Goal: Complete application form

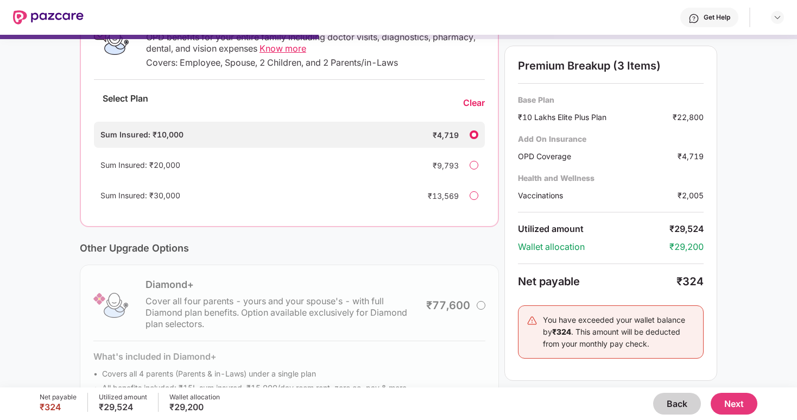
scroll to position [213, 0]
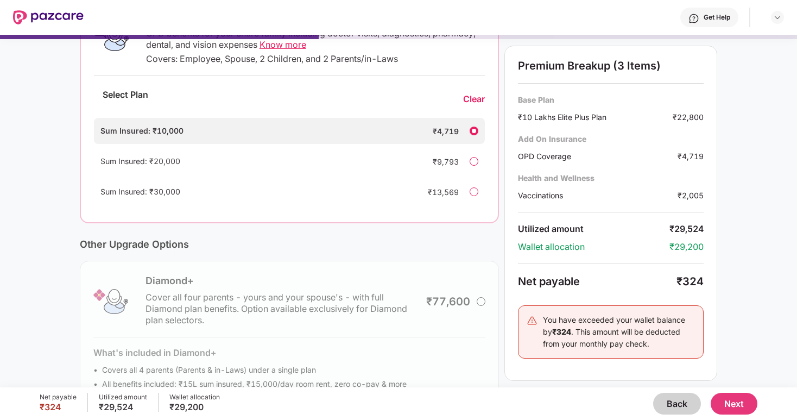
click at [721, 396] on button "Next" at bounding box center [734, 404] width 47 height 22
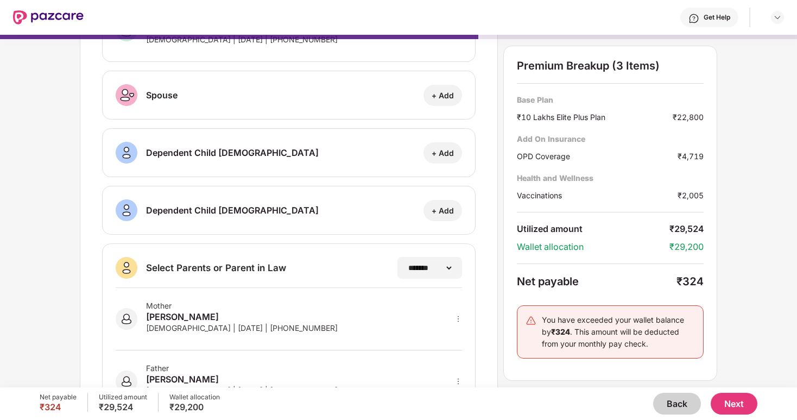
scroll to position [144, 0]
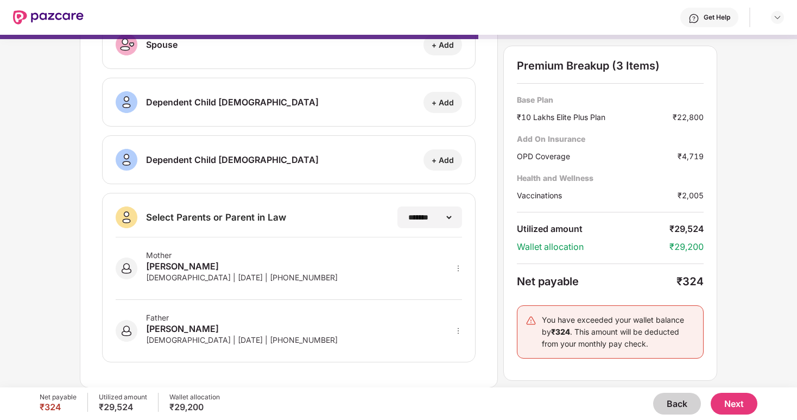
click at [463, 266] on div "**********" at bounding box center [289, 277] width 374 height 169
click at [454, 268] on div "Mother [PERSON_NAME] [DEMOGRAPHIC_DATA] | [DATE] | [PHONE_NUMBER]" at bounding box center [289, 268] width 347 height 62
click at [456, 268] on icon "more" at bounding box center [459, 269] width 8 height 8
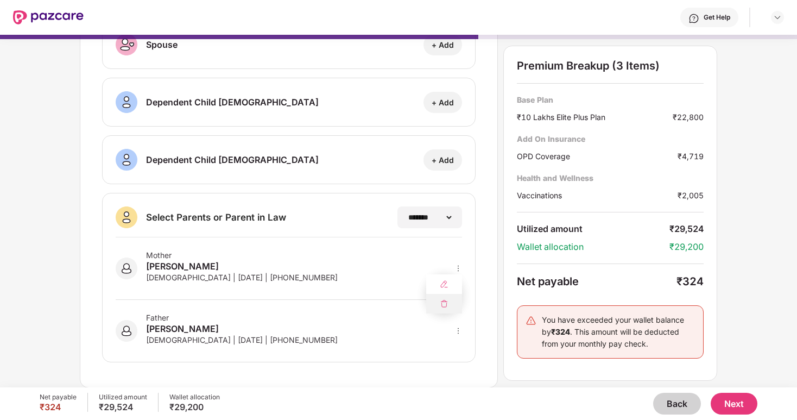
click at [448, 311] on div at bounding box center [444, 304] width 36 height 20
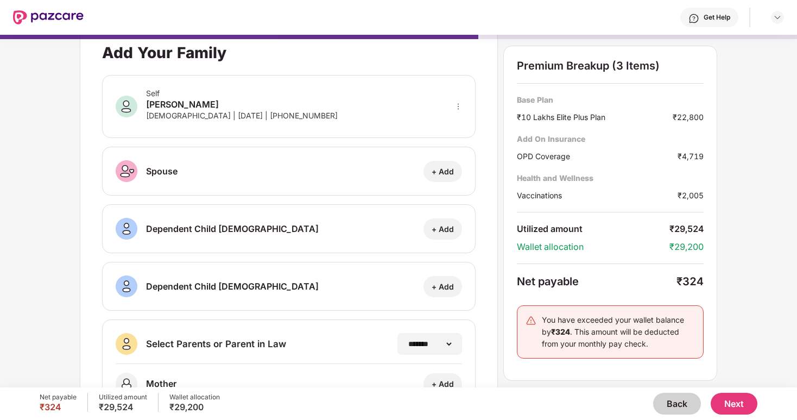
scroll to position [16, 0]
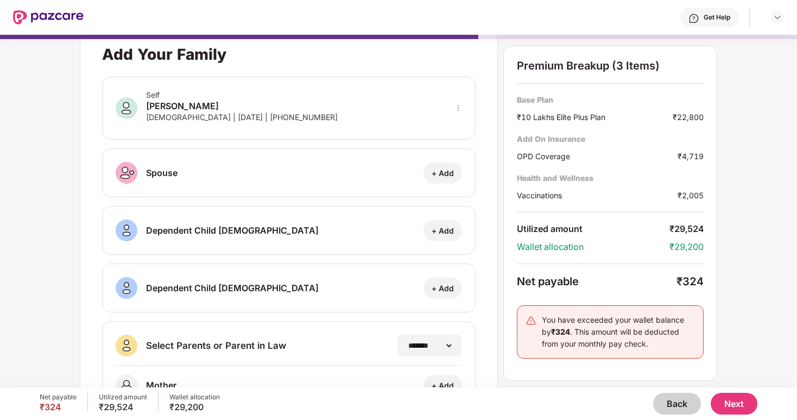
click at [738, 401] on button "Next" at bounding box center [734, 404] width 47 height 22
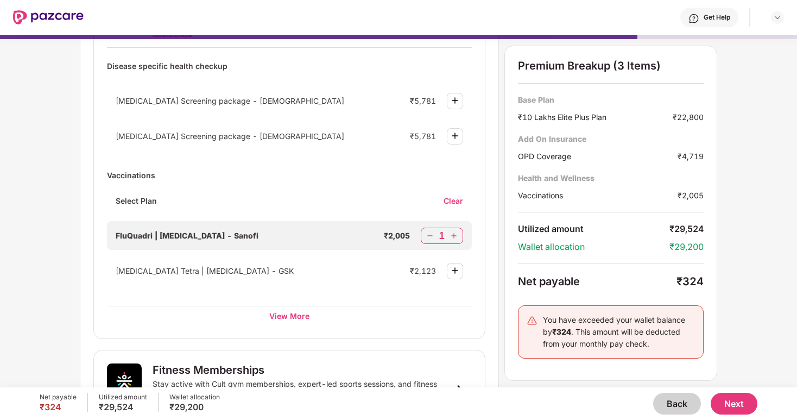
scroll to position [123, 0]
click at [431, 236] on img at bounding box center [430, 234] width 11 height 11
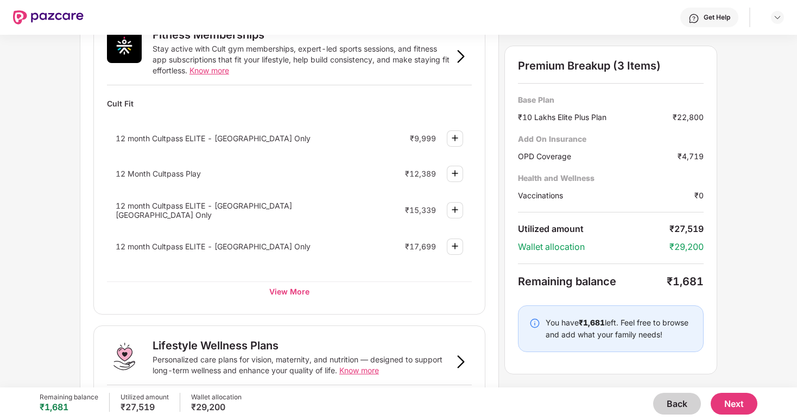
scroll to position [432, 0]
click at [536, 321] on img at bounding box center [535, 323] width 11 height 11
click at [635, 321] on div "You have ₹1,681 left. Feel free to browse and add what your family needs!" at bounding box center [619, 329] width 147 height 24
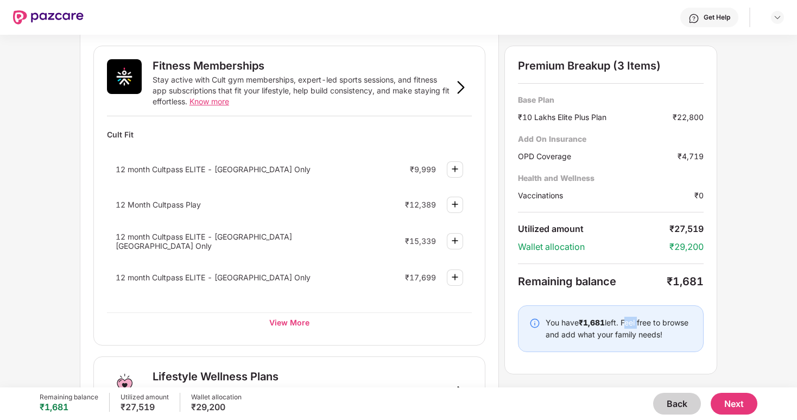
scroll to position [394, 0]
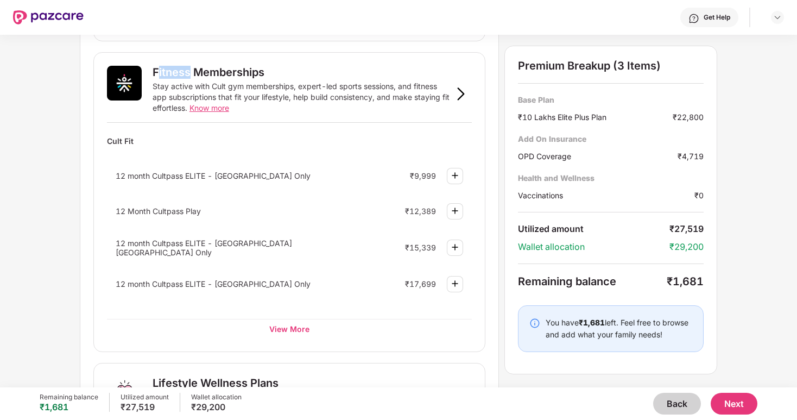
drag, startPoint x: 154, startPoint y: 76, endPoint x: 245, endPoint y: 76, distance: 90.7
click at [244, 76] on div "Fitness Memberships" at bounding box center [209, 72] width 112 height 13
click at [245, 76] on div "Fitness Memberships" at bounding box center [209, 72] width 112 height 13
drag, startPoint x: 586, startPoint y: 325, endPoint x: 605, endPoint y: 325, distance: 19.0
click at [605, 325] on b "₹1,681" at bounding box center [592, 322] width 26 height 9
